Goal: Information Seeking & Learning: Learn about a topic

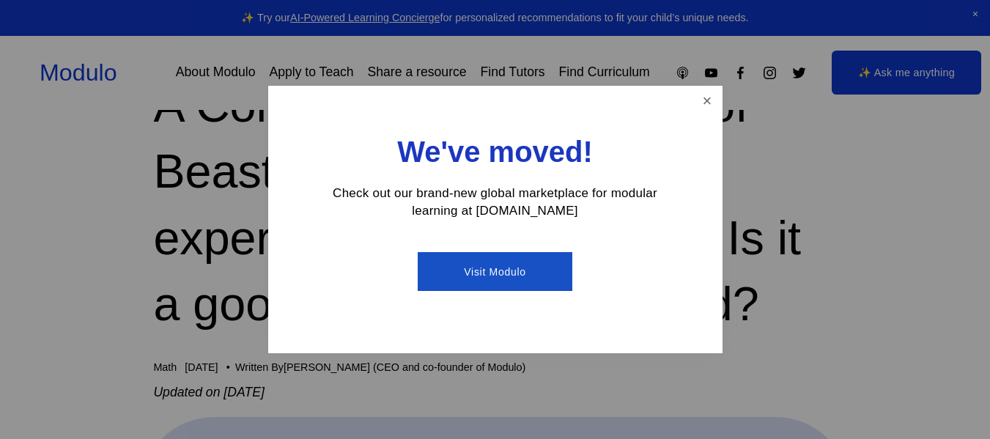
scroll to position [147, 0]
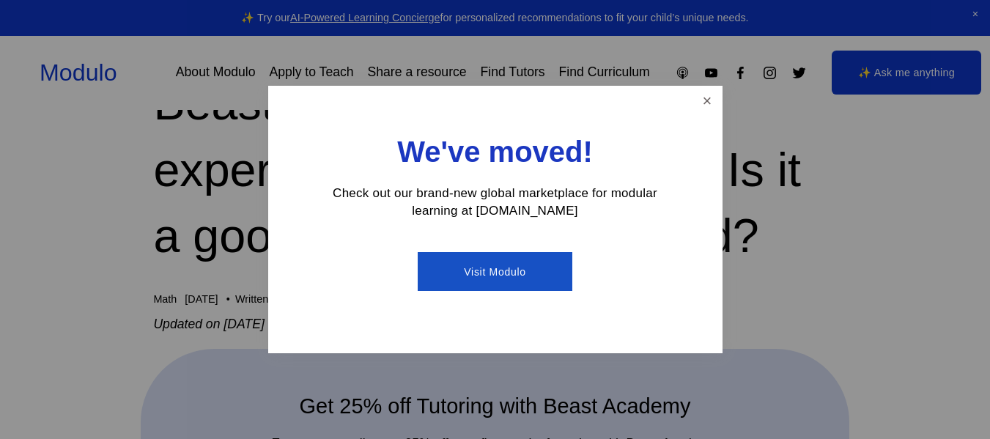
click at [488, 267] on link "Visit Modulo" at bounding box center [495, 271] width 155 height 39
click at [452, 267] on link "Visit Modulo" at bounding box center [495, 271] width 155 height 39
click at [709, 99] on link "Close" at bounding box center [707, 101] width 26 height 26
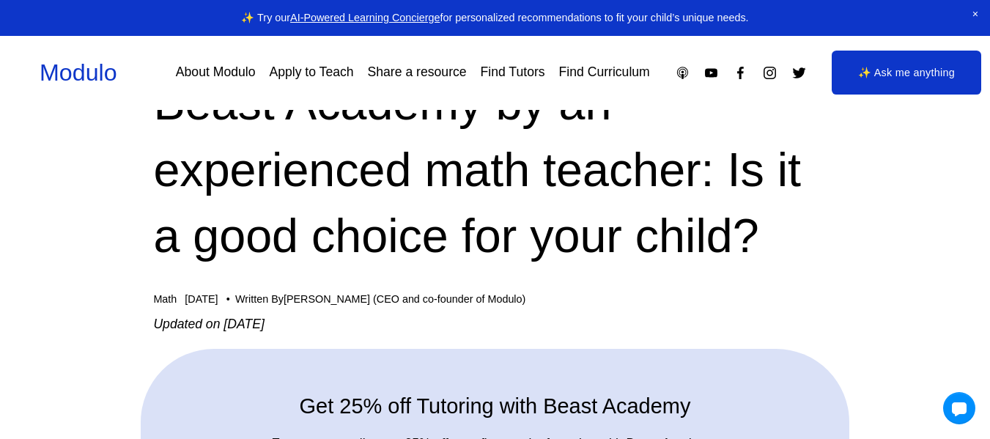
click at [613, 73] on link "Find Curriculum" at bounding box center [604, 73] width 91 height 26
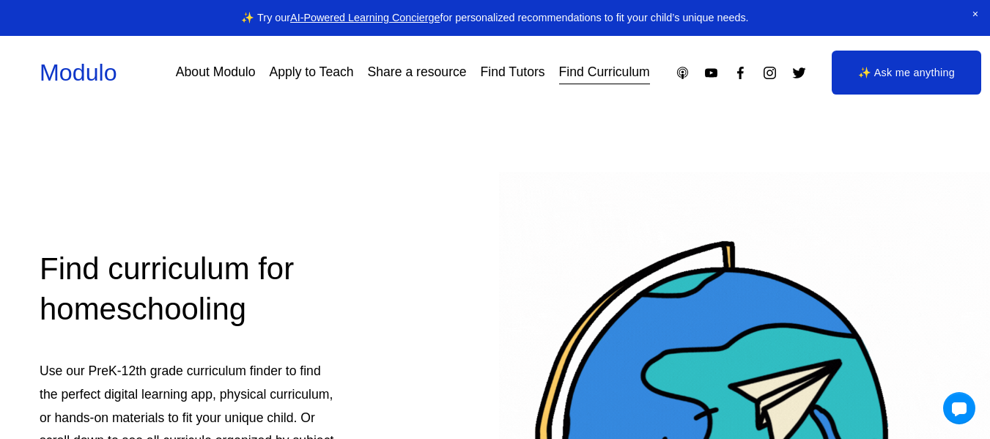
click at [976, 15] on span "Close Announcement" at bounding box center [975, 14] width 29 height 29
